Goal: Navigation & Orientation: Find specific page/section

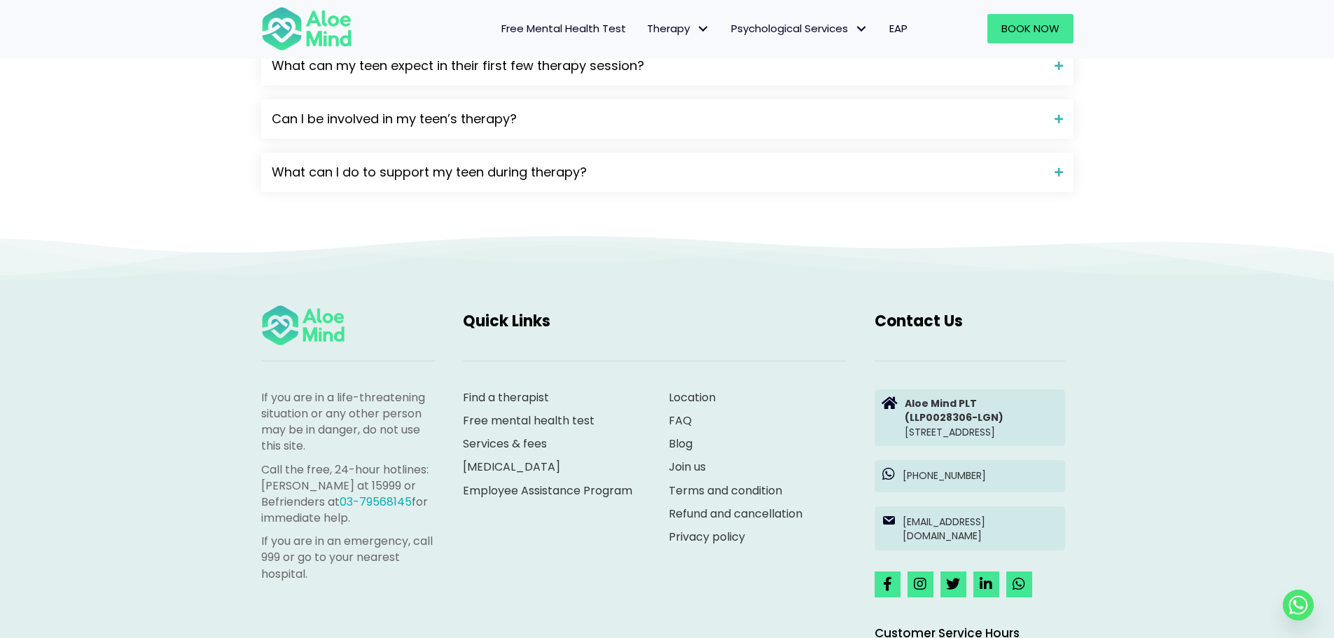
scroll to position [1961, 0]
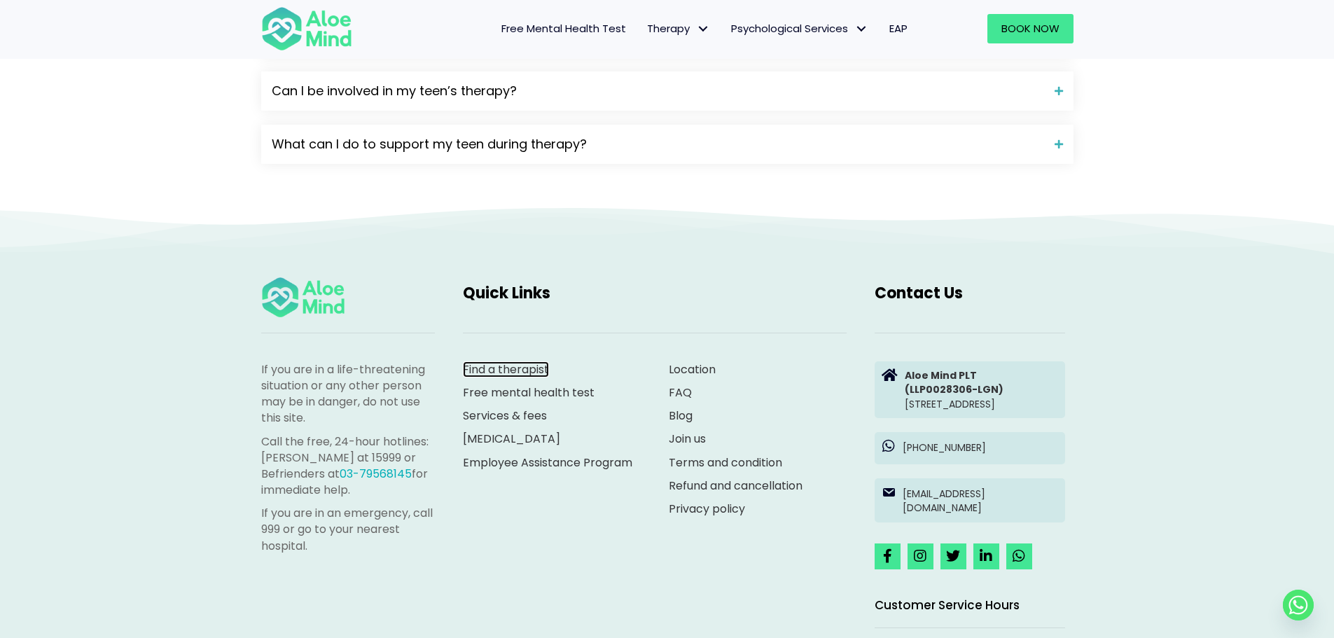
click at [513, 377] on link "Find a therapist" at bounding box center [506, 369] width 86 height 16
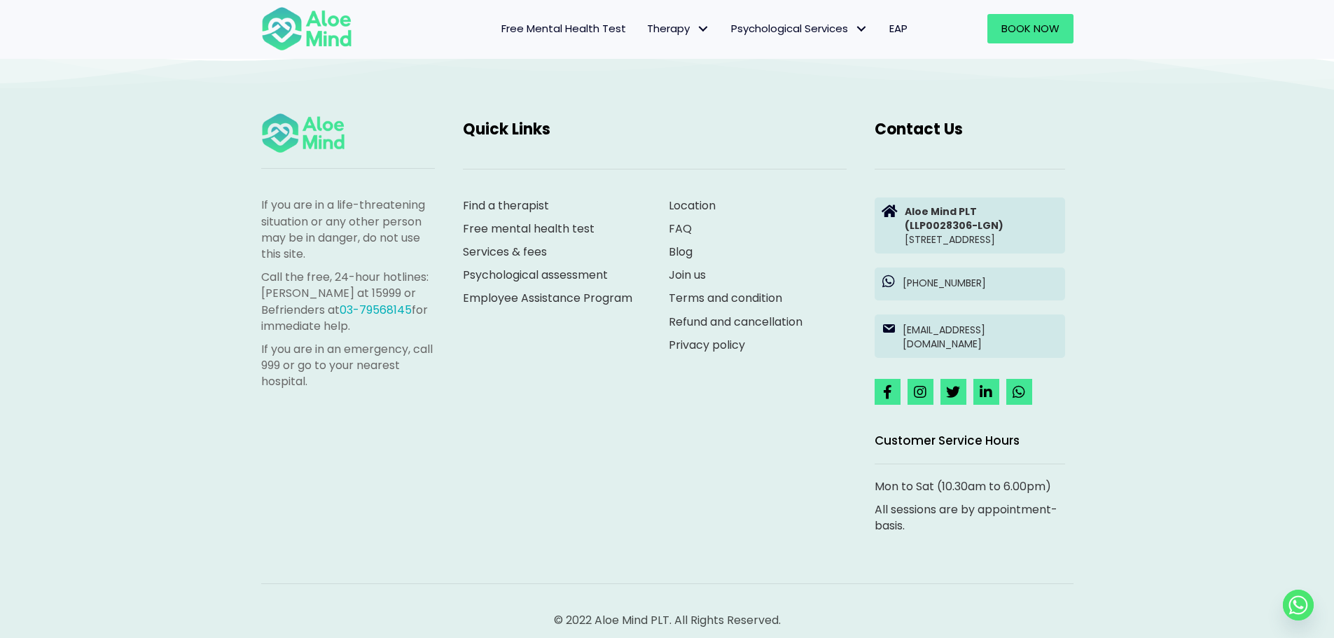
scroll to position [840, 0]
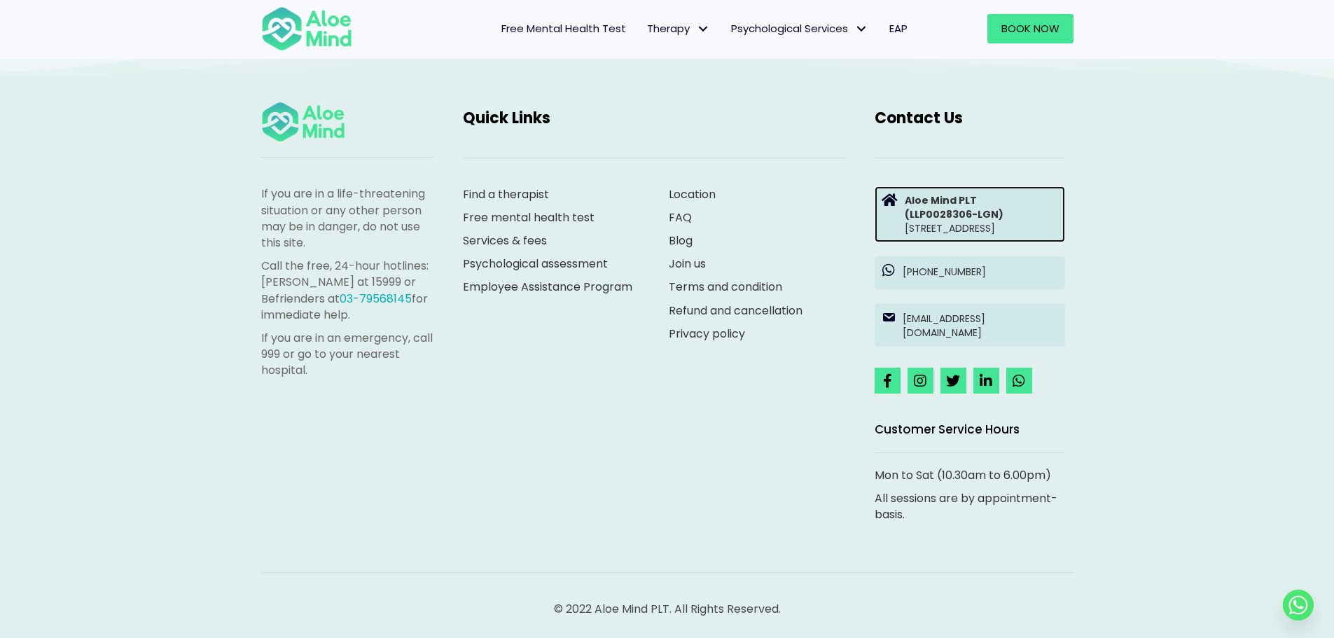
click at [968, 218] on strong "(LLP0028306-LGN)" at bounding box center [954, 214] width 99 height 14
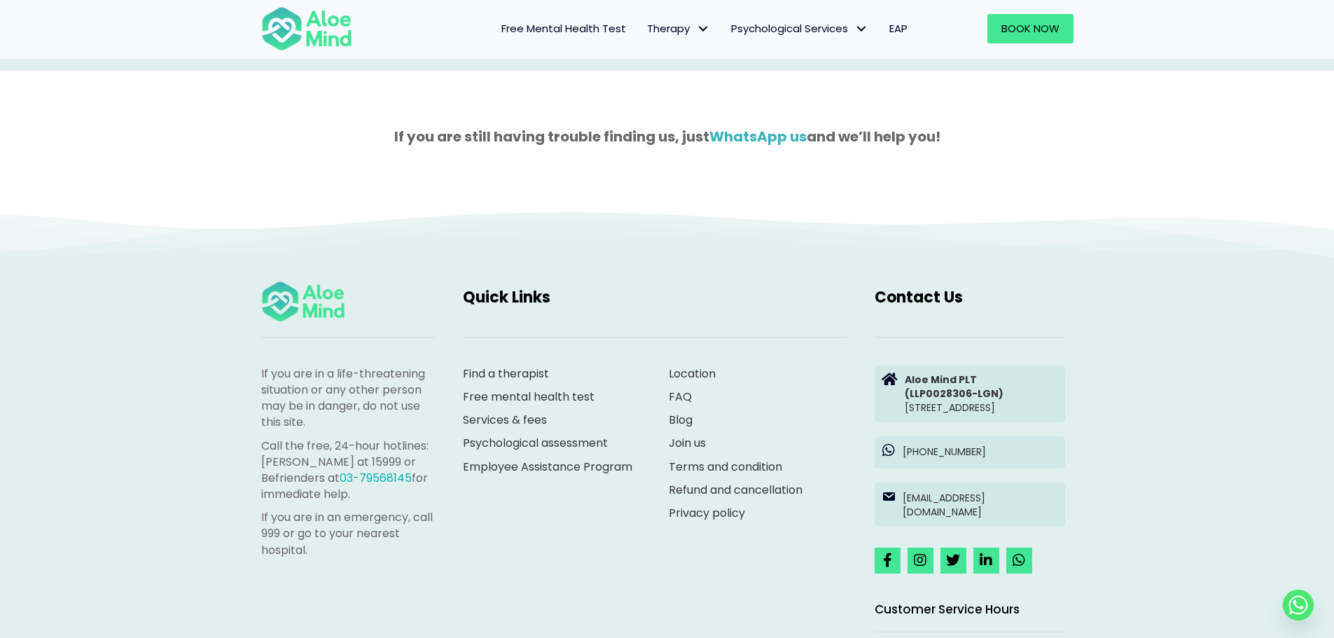
scroll to position [1471, 0]
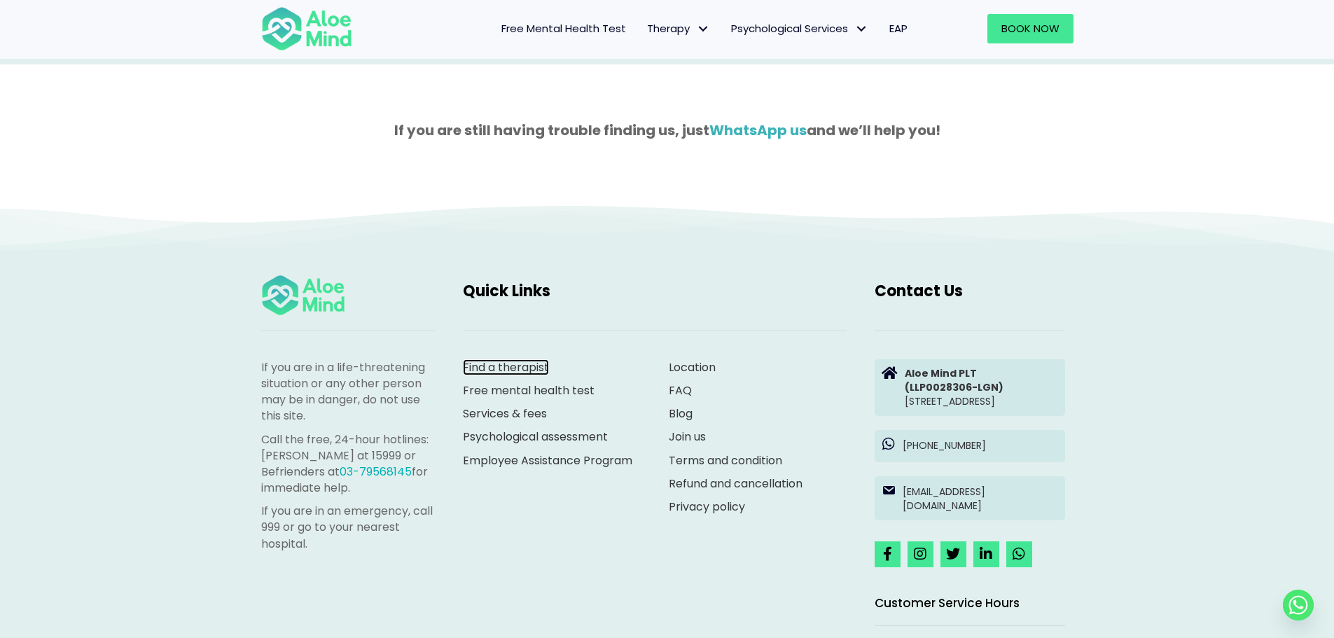
click at [500, 366] on link "Find a therapist" at bounding box center [506, 367] width 86 height 16
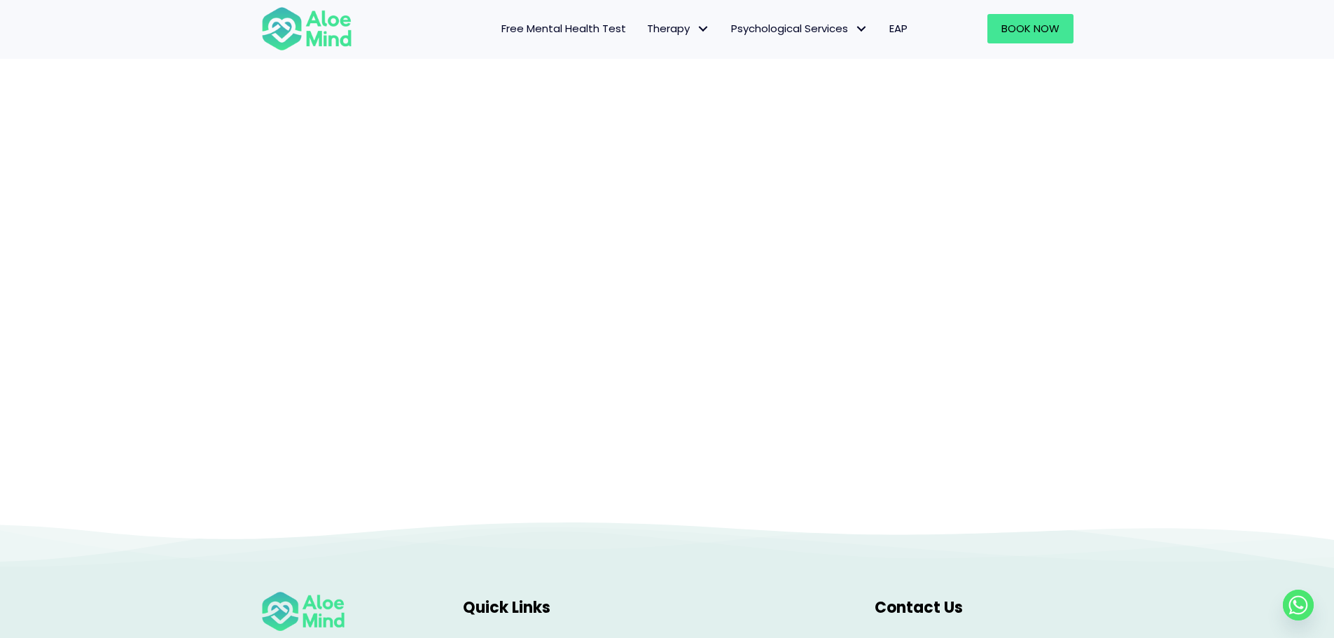
scroll to position [144, 0]
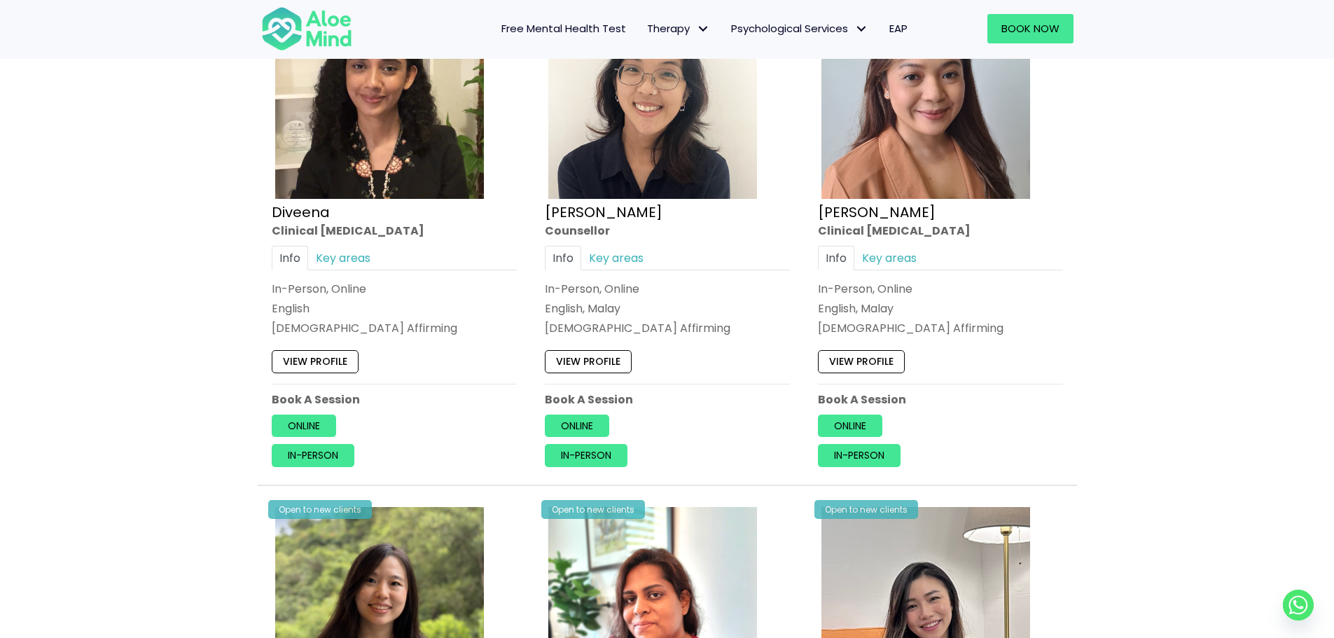
scroll to position [700, 0]
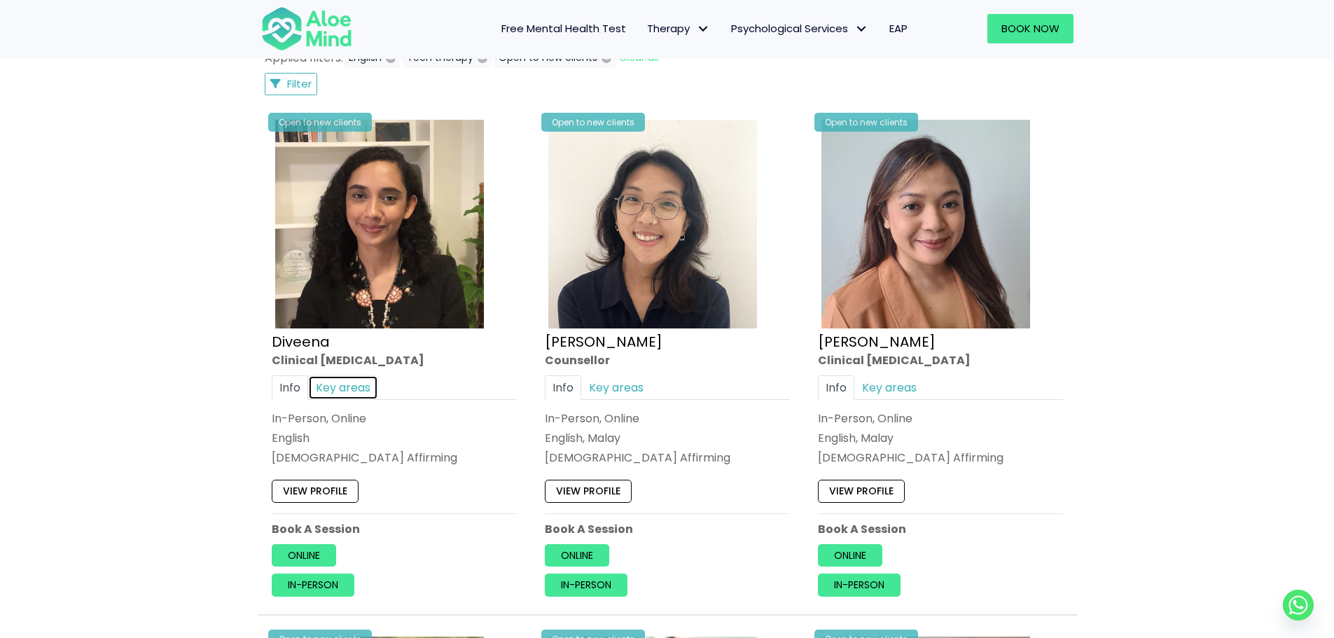
click at [365, 390] on link "Key areas" at bounding box center [343, 387] width 70 height 25
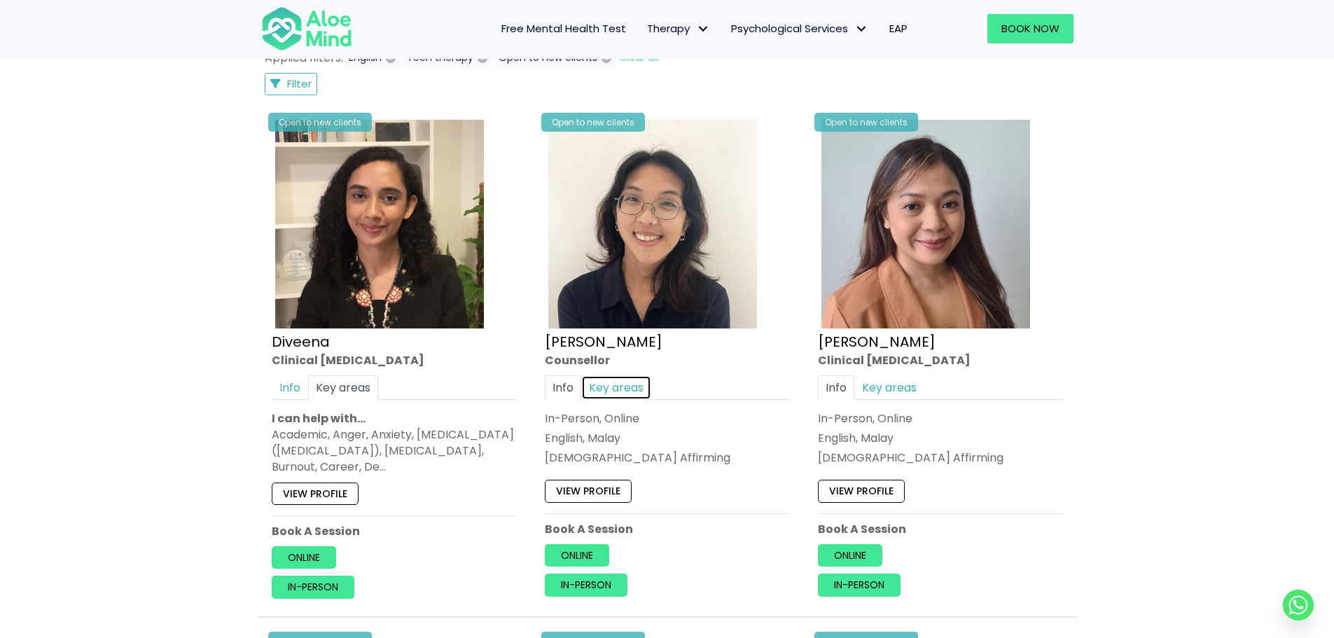
click at [612, 389] on link "Key areas" at bounding box center [616, 387] width 70 height 25
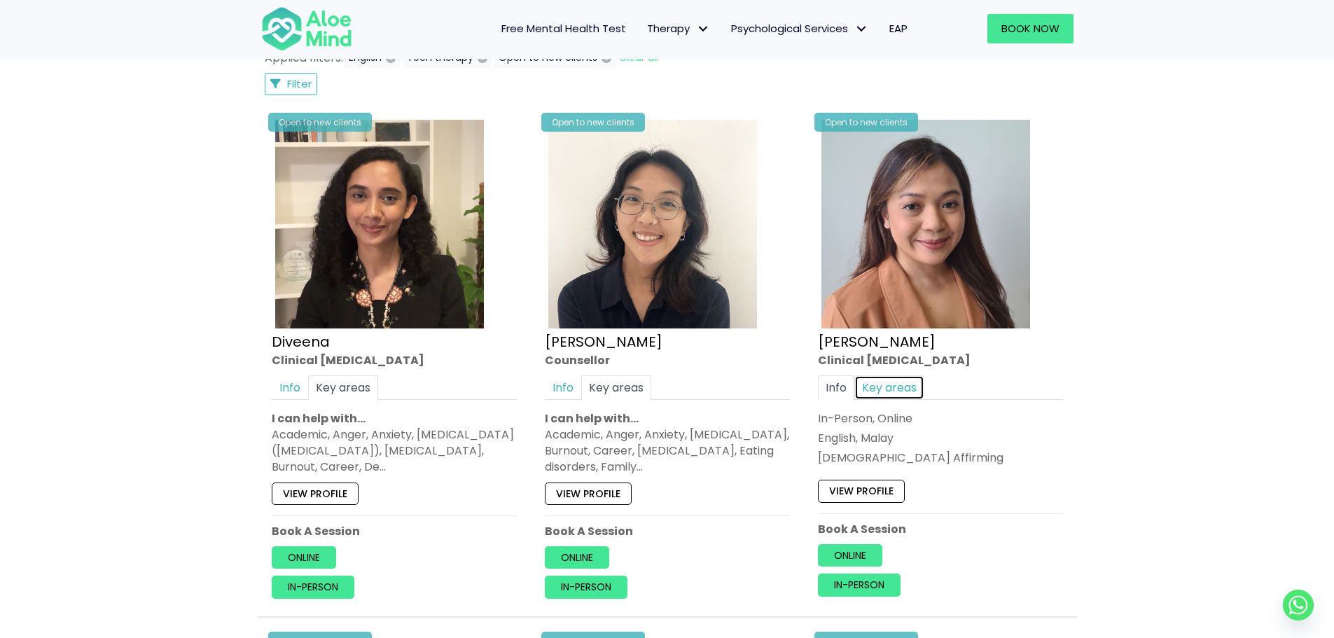
click at [901, 392] on link "Key areas" at bounding box center [889, 387] width 70 height 25
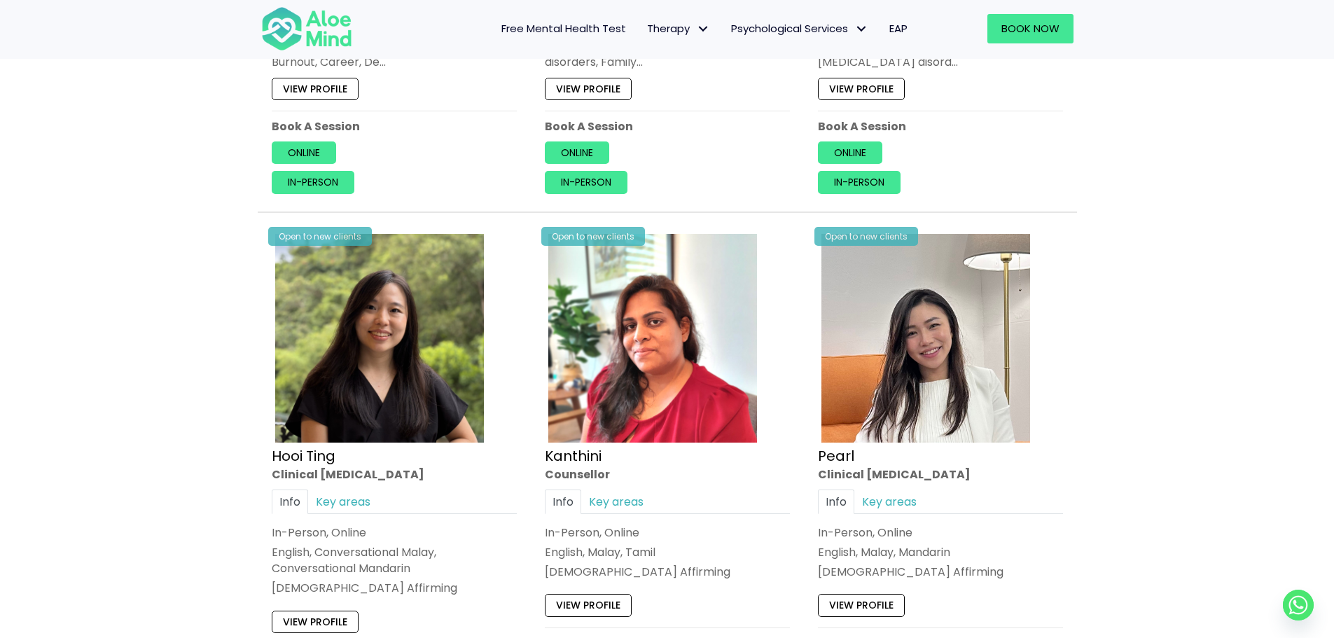
scroll to position [1120, 0]
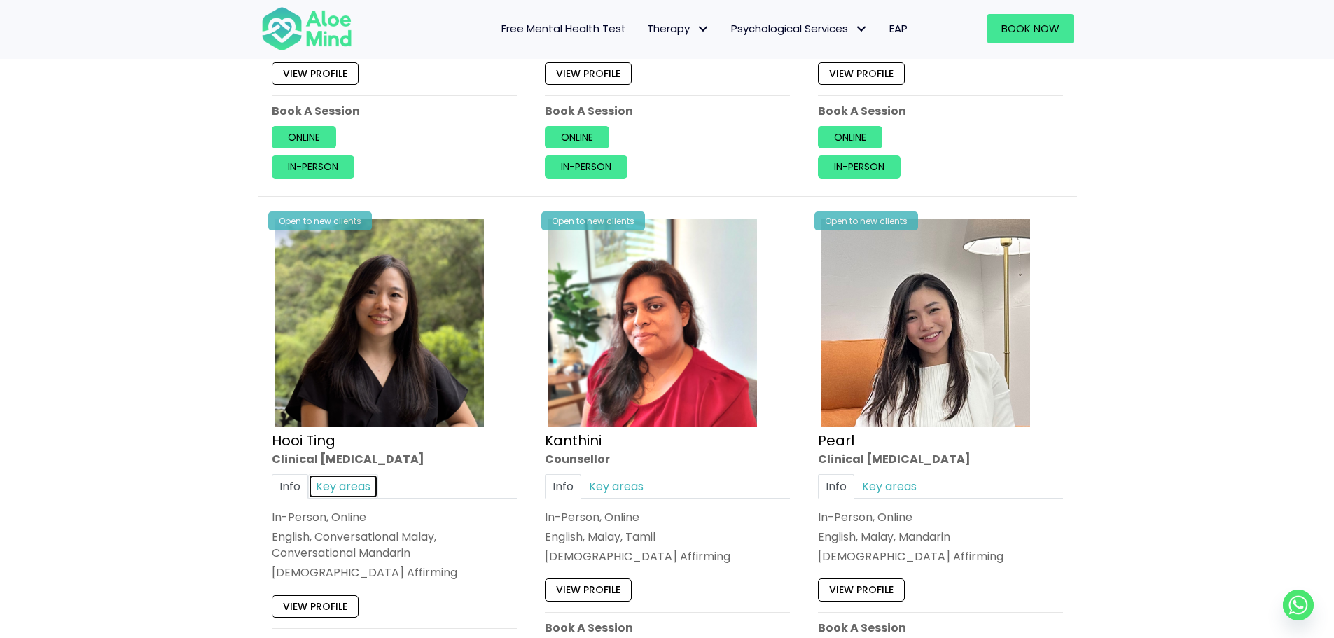
click at [335, 485] on link "Key areas" at bounding box center [343, 486] width 70 height 25
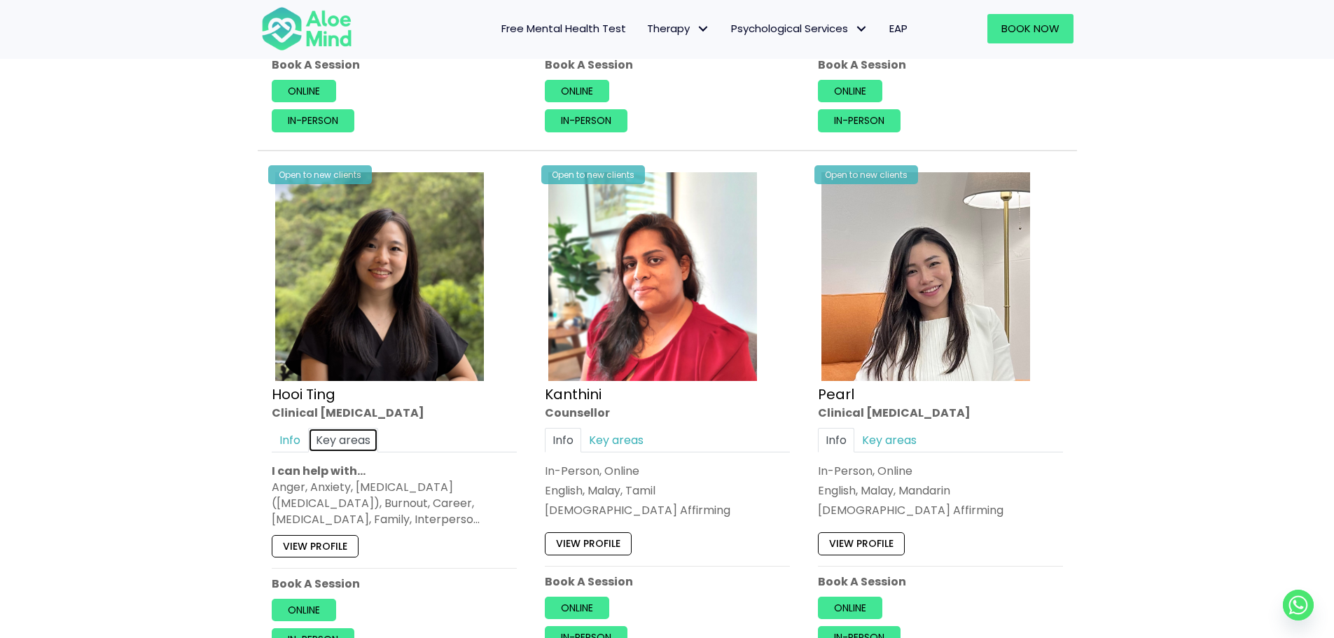
scroll to position [1190, 0]
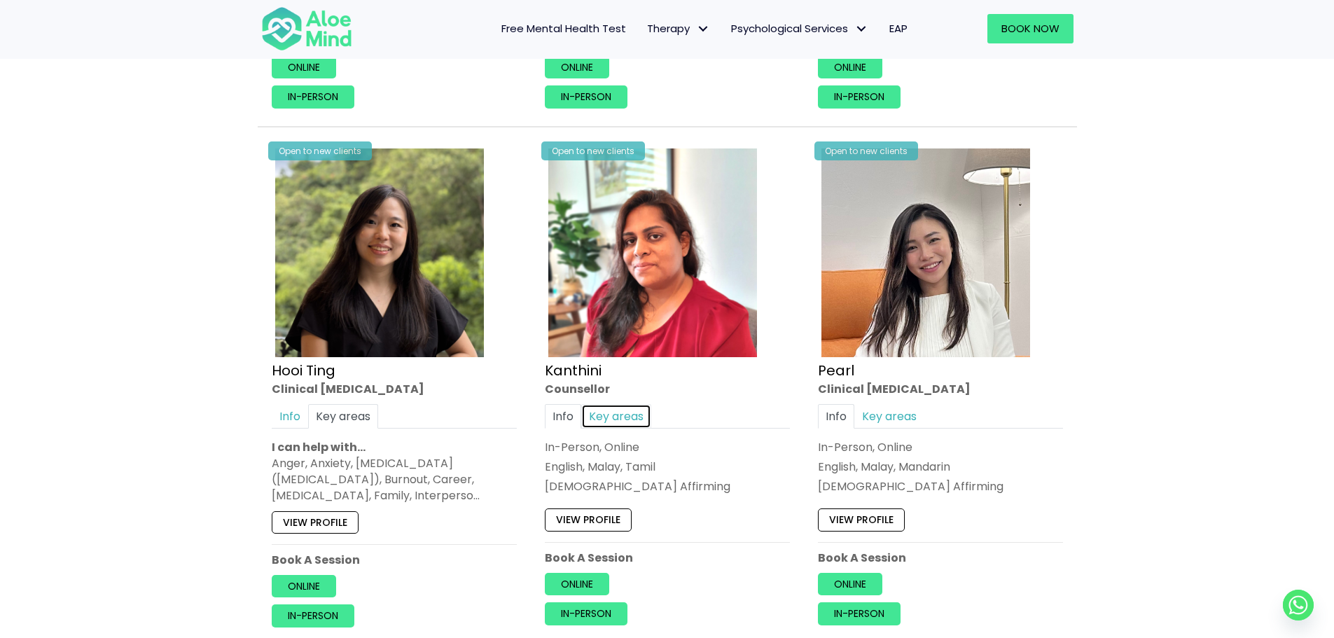
click at [627, 417] on link "Key areas" at bounding box center [616, 416] width 70 height 25
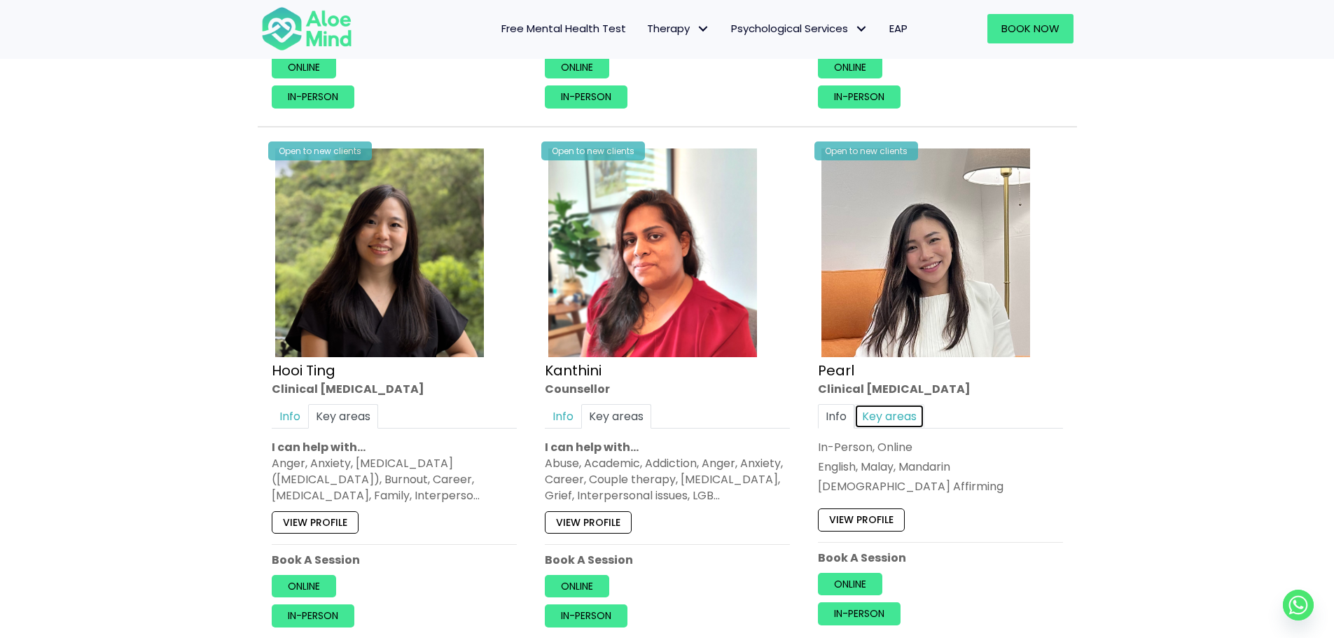
click at [896, 418] on link "Key areas" at bounding box center [889, 416] width 70 height 25
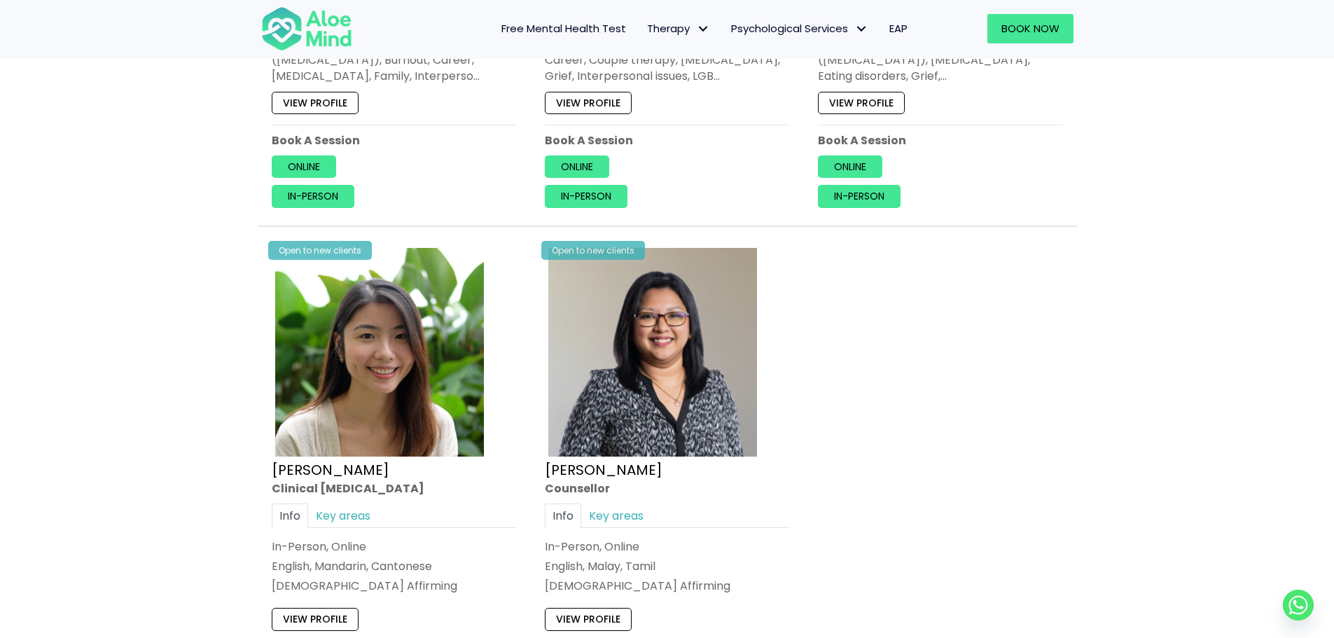
scroll to position [1611, 0]
click at [335, 511] on link "Key areas" at bounding box center [343, 514] width 70 height 25
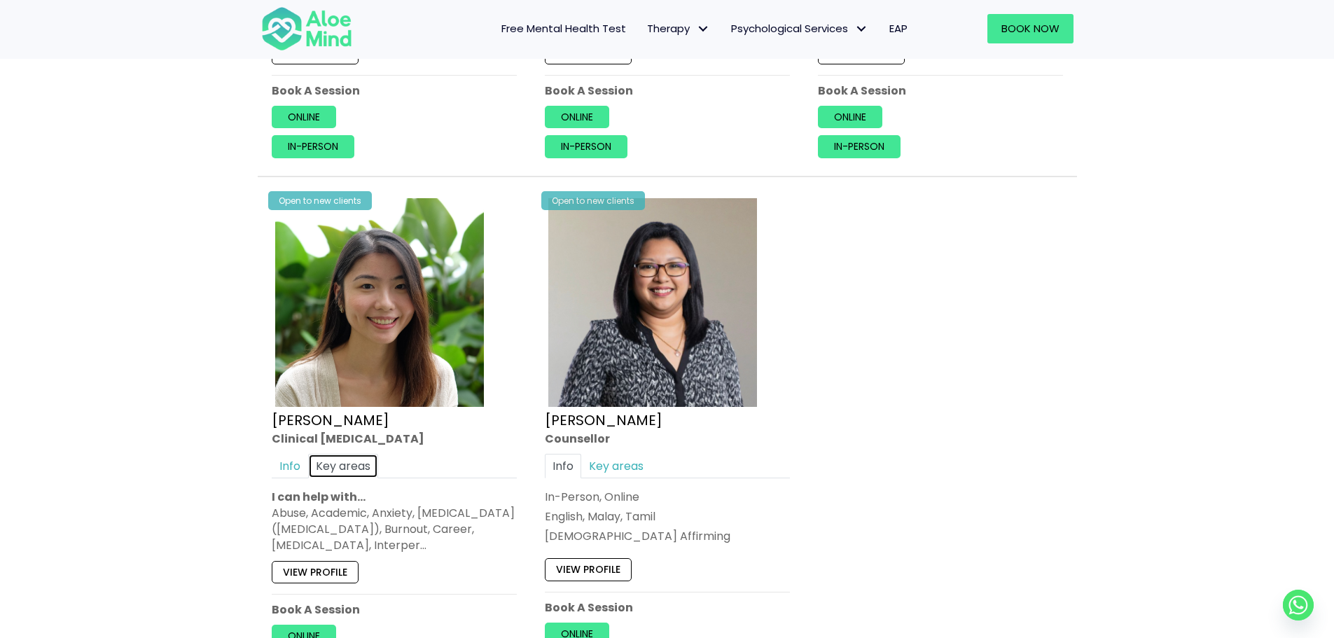
scroll to position [1681, 0]
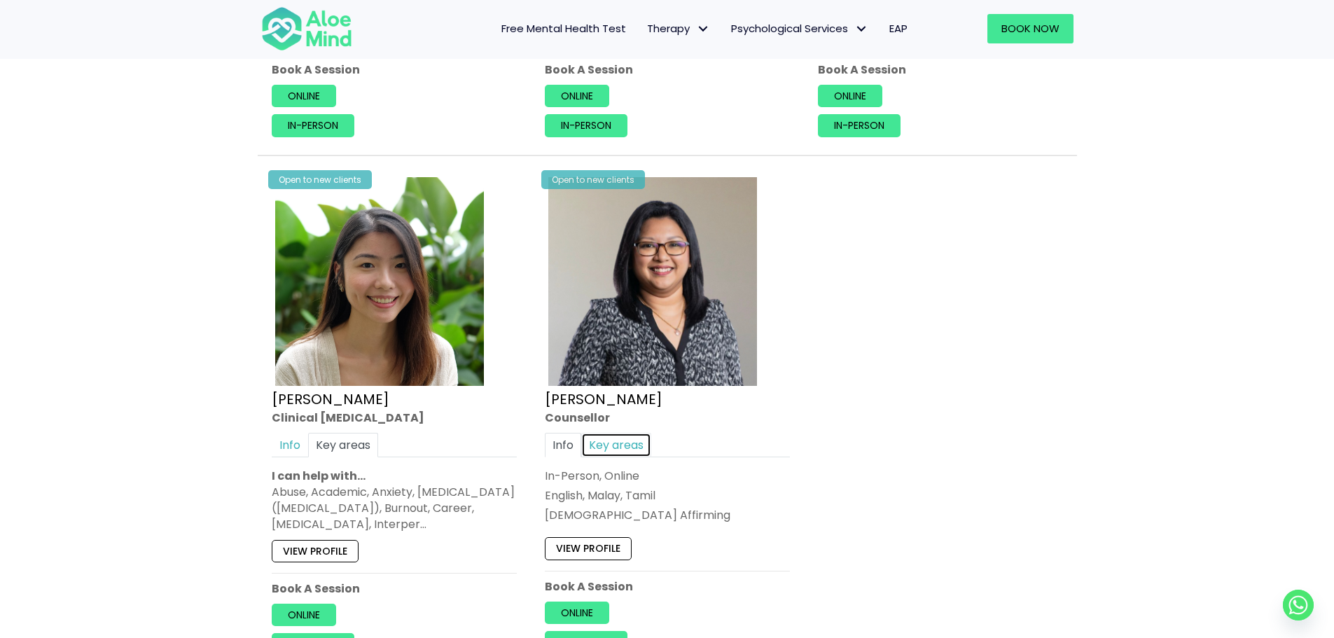
click at [627, 446] on link "Key areas" at bounding box center [616, 444] width 70 height 25
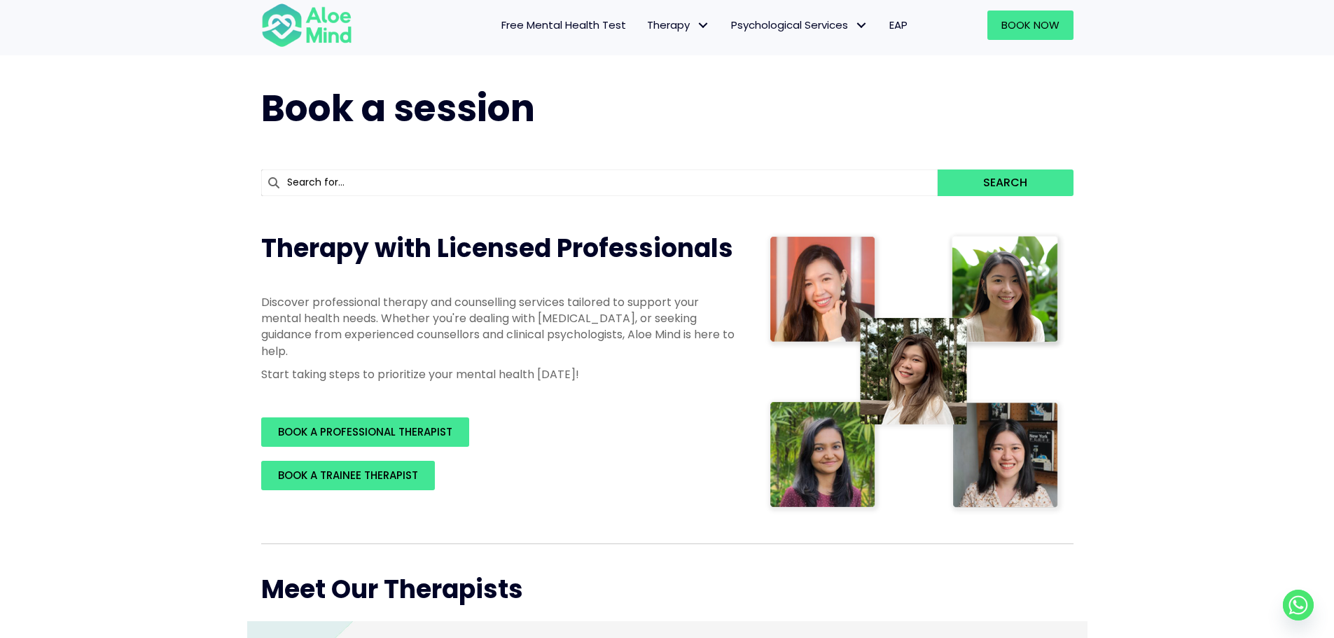
scroll to position [0, 0]
